Goal: Check status: Check status

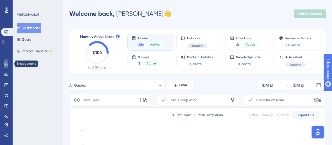
click at [7, 64] on icon at bounding box center [5, 63] width 3 height 3
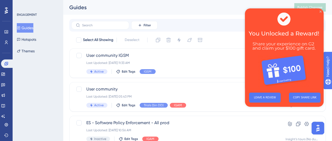
click at [320, 12] on icon "Close Preview" at bounding box center [320, 11] width 2 height 2
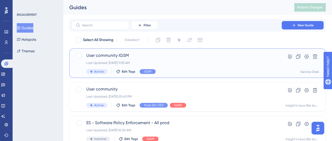
click at [179, 66] on div "User community IGSM Last Updated: [DATE] 11:33 AM Active Edit Tags IGSM" at bounding box center [176, 63] width 180 height 22
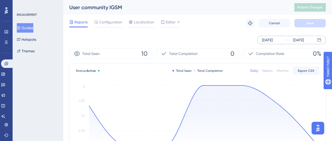
click at [304, 41] on div "[DATE]" at bounding box center [298, 40] width 11 height 6
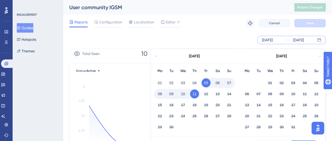
click at [272, 42] on div "[DATE]" at bounding box center [267, 40] width 11 height 6
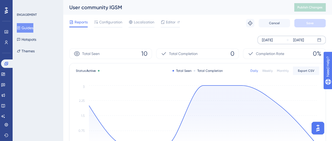
click at [273, 39] on div "[DATE]" at bounding box center [267, 40] width 11 height 6
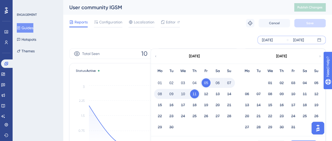
click at [158, 57] on div "[DATE]" at bounding box center [194, 56] width 87 height 15
click at [155, 56] on icon at bounding box center [155, 56] width 1 height 2
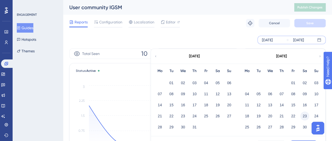
click at [304, 118] on button "23" at bounding box center [304, 115] width 9 height 9
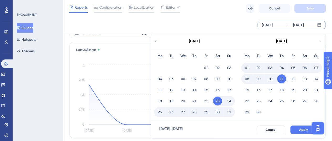
scroll to position [52, 0]
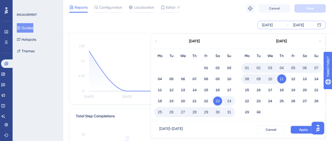
click at [296, 128] on button "Apply" at bounding box center [303, 129] width 27 height 8
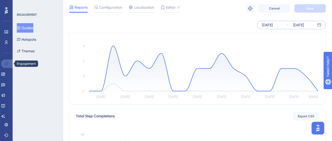
click at [3, 60] on link at bounding box center [7, 63] width 13 height 8
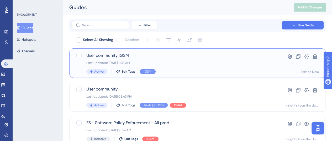
click at [156, 61] on div "Last Updated: [DATE] 11:33 AM" at bounding box center [176, 63] width 180 height 4
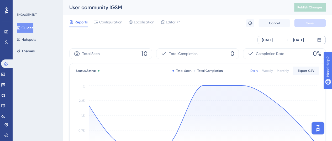
click at [283, 39] on div "[DATE] [DATE]" at bounding box center [291, 40] width 68 height 8
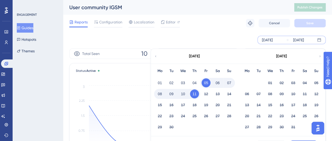
click at [155, 57] on icon at bounding box center [155, 56] width 3 height 5
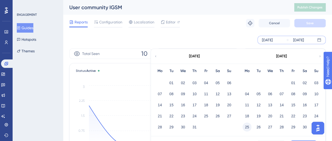
click at [247, 126] on button "25" at bounding box center [246, 126] width 9 height 9
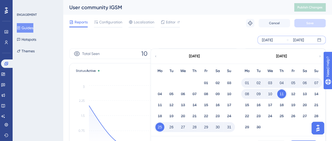
scroll to position [26, 0]
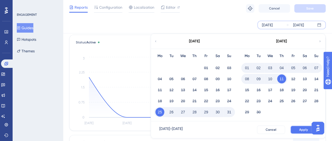
click at [305, 128] on span "Apply" at bounding box center [303, 129] width 9 height 4
